Goal: Task Accomplishment & Management: Manage account settings

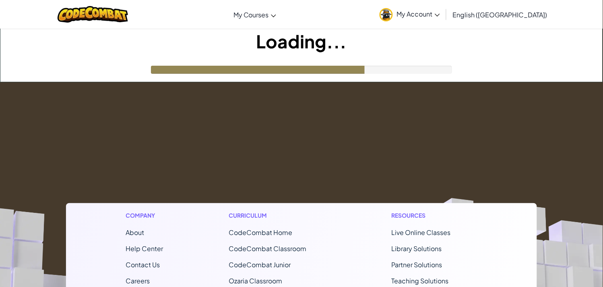
click at [440, 10] on span "My Account" at bounding box center [418, 14] width 43 height 8
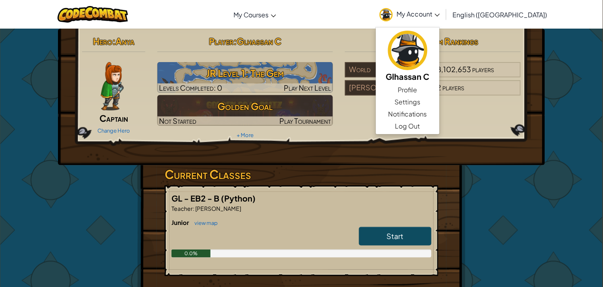
click at [440, 133] on ul "Glhassan C Profile Settings Notifications Log Out" at bounding box center [408, 81] width 64 height 108
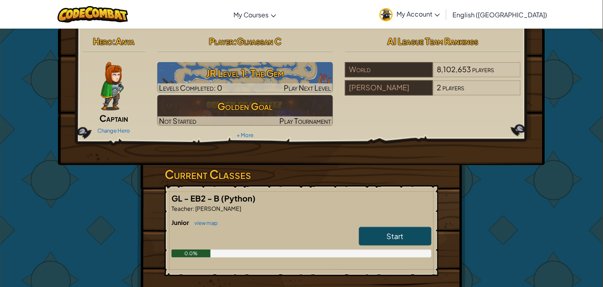
click at [457, 129] on div "Hero : Anya Captain Change Hero Player : [PERSON_NAME] Level 1: The Gem Levels …" at bounding box center [301, 87] width 451 height 108
click at [440, 13] on span "My Account" at bounding box center [418, 14] width 43 height 8
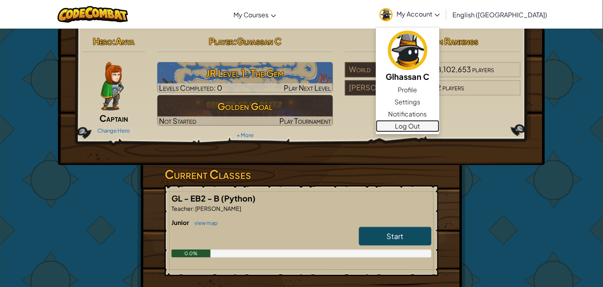
click at [440, 124] on link "Log Out" at bounding box center [408, 126] width 64 height 12
